Goal: Information Seeking & Learning: Learn about a topic

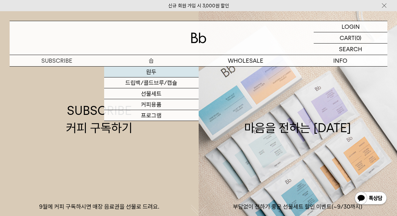
click at [150, 72] on link "원두" at bounding box center [151, 72] width 94 height 11
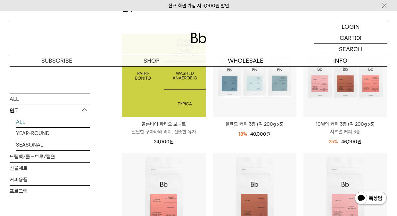
scroll to position [95, 0]
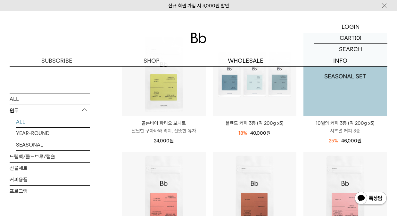
click at [329, 102] on img at bounding box center [345, 75] width 84 height 84
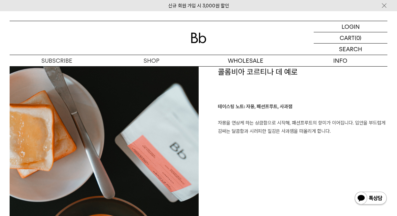
scroll to position [1136, 0]
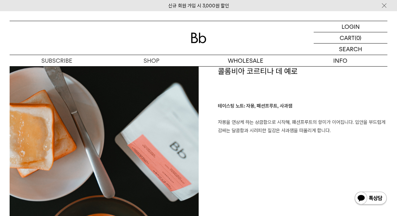
drag, startPoint x: 325, startPoint y: 100, endPoint x: 336, endPoint y: 142, distance: 43.6
click at [336, 142] on div "콜롬비아 코르티나 데 예로 테이스팅 노트: 자몽, 패션프루트, 사과잼 자몽을 연상케 하는 상큼함으로 시작해, 패션프루트의 향미가 이어집니다. …" at bounding box center [292, 216] width 189 height 301
drag, startPoint x: 350, startPoint y: 141, endPoint x: 212, endPoint y: 72, distance: 154.8
click at [212, 72] on div "콜롬비아 코르티나 데 예로 테이스팅 노트: 자몽, 패션프루트, 사과잼 자몽을 연상케 하는 상큼함으로 시작해, 패션프루트의 향미가 이어집니다. …" at bounding box center [292, 216] width 189 height 301
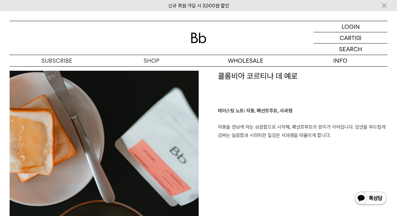
scroll to position [1132, 0]
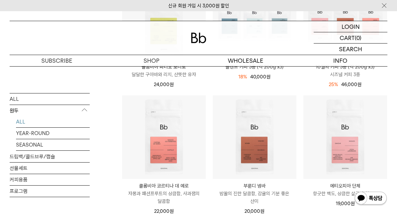
scroll to position [152, 0]
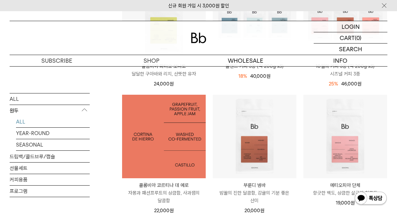
click at [170, 149] on img at bounding box center [164, 137] width 84 height 84
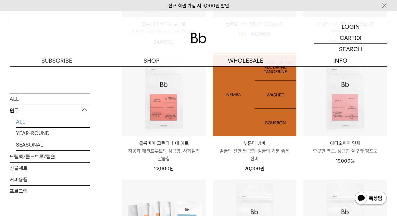
click at [269, 116] on img at bounding box center [255, 95] width 84 height 84
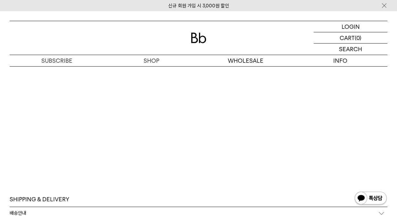
scroll to position [1510, 0]
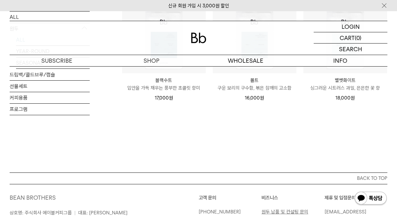
scroll to position [545, 0]
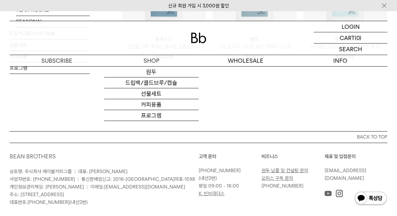
click at [193, 40] on img at bounding box center [198, 38] width 15 height 11
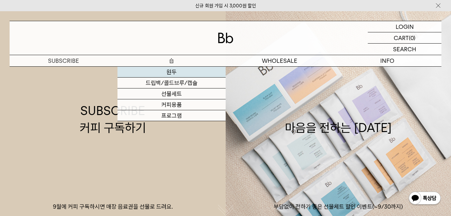
click at [175, 71] on link "원두" at bounding box center [171, 72] width 108 height 11
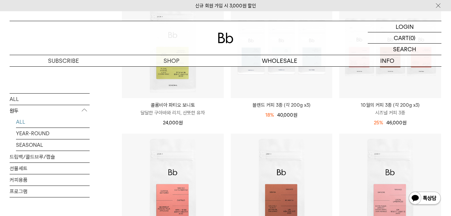
scroll to position [132, 0]
click at [226, 35] on img at bounding box center [225, 38] width 15 height 11
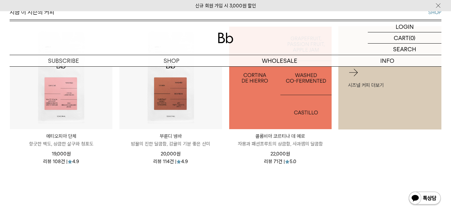
scroll to position [273, 0]
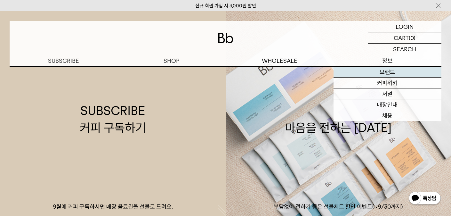
click at [376, 69] on link "브랜드" at bounding box center [388, 72] width 108 height 11
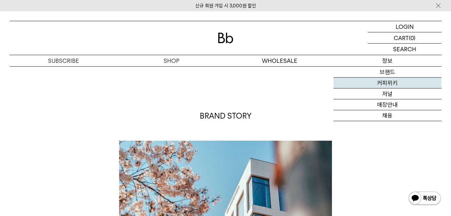
click at [383, 85] on link "커피위키" at bounding box center [388, 82] width 108 height 11
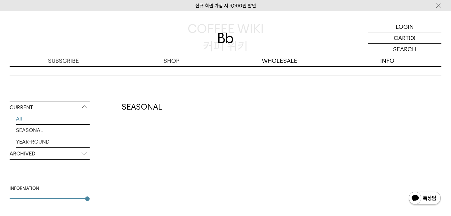
scroll to position [123, 0]
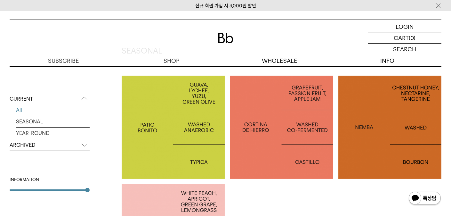
click at [196, 121] on div at bounding box center [173, 127] width 103 height 103
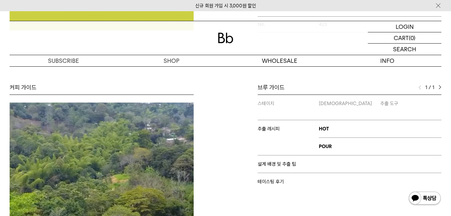
scroll to position [247, 0]
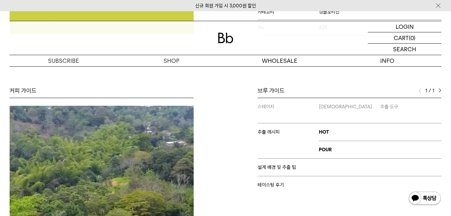
click at [437, 89] on div "1 / 1" at bounding box center [429, 91] width 23 height 8
click at [439, 90] on img at bounding box center [440, 90] width 3 height 4
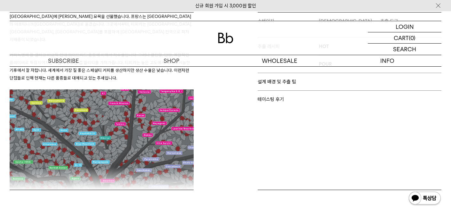
scroll to position [325, 0]
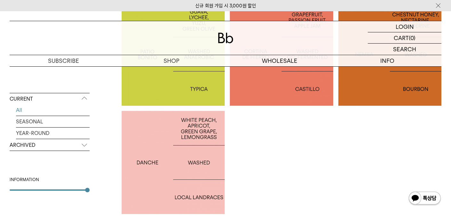
scroll to position [206, 0]
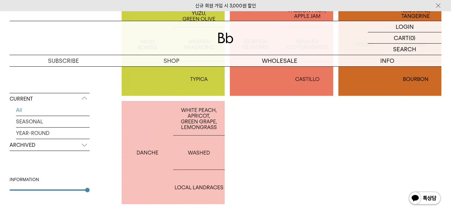
click at [191, 147] on div at bounding box center [173, 152] width 103 height 103
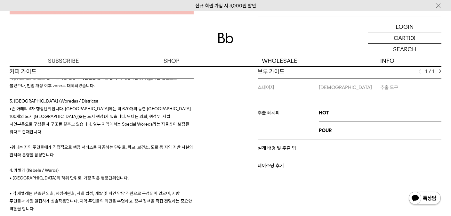
scroll to position [395, 0]
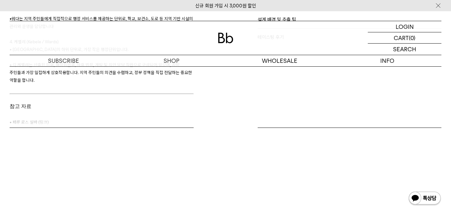
click at [44, 119] on link "링크" at bounding box center [44, 121] width 8 height 5
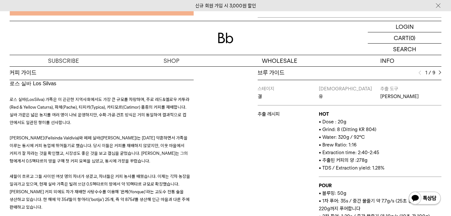
scroll to position [17, 0]
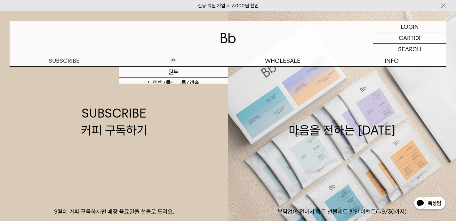
click at [181, 59] on p "숍" at bounding box center [173, 60] width 109 height 11
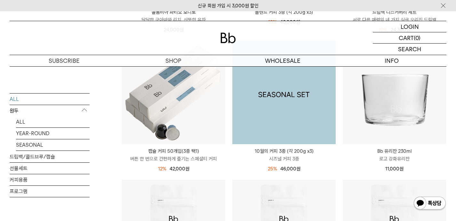
scroll to position [319, 0]
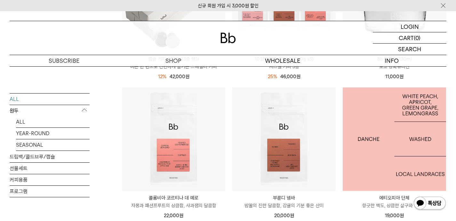
click at [400, 130] on img at bounding box center [394, 138] width 103 height 103
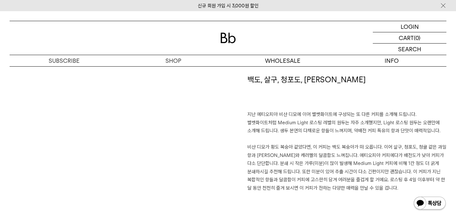
scroll to position [447, 0]
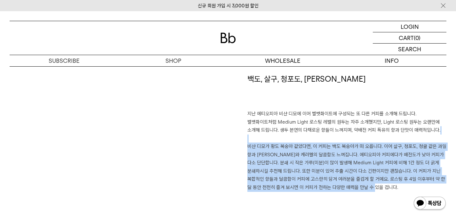
drag, startPoint x: 407, startPoint y: 186, endPoint x: 358, endPoint y: 137, distance: 69.5
click at [358, 137] on p "지난 에티오피아 비샨 디모에 이어 벨벳화이트에 구성되는 또 다른 커피를 소개해 드립니다. 벨벳화이트처럼 Medium Light 로스팅 레벨의 …" at bounding box center [346, 151] width 199 height 82
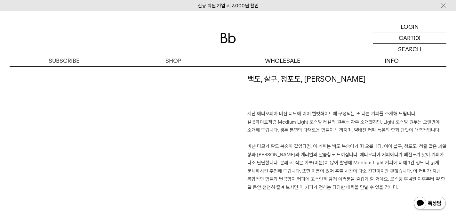
click at [349, 107] on h1 "백도, 살구, 청포도, [PERSON_NAME]" at bounding box center [346, 92] width 199 height 36
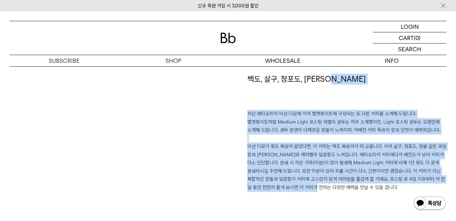
drag, startPoint x: 328, startPoint y: 102, endPoint x: 338, endPoint y: 190, distance: 88.3
click at [338, 190] on div "백도, 살구, 청포도, [PERSON_NAME] 지난 에티오피아 비샨 디모에 이어 벨벳화이트에 구성되는 또 다른 커피를 소개해 드립니다. 벨벳…" at bounding box center [337, 156] width 219 height 164
click at [338, 190] on p "지난 에티오피아 비샨 디모에 이어 벨벳화이트에 구성되는 또 다른 커피를 소개해 드립니다. 벨벳화이트처럼 Medium Light 로스팅 레벨의 …" at bounding box center [346, 151] width 199 height 82
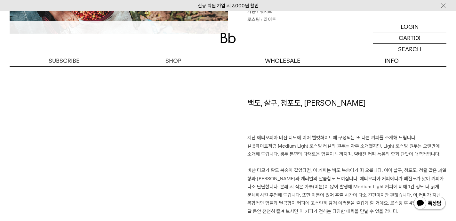
scroll to position [425, 0]
